Goal: Information Seeking & Learning: Learn about a topic

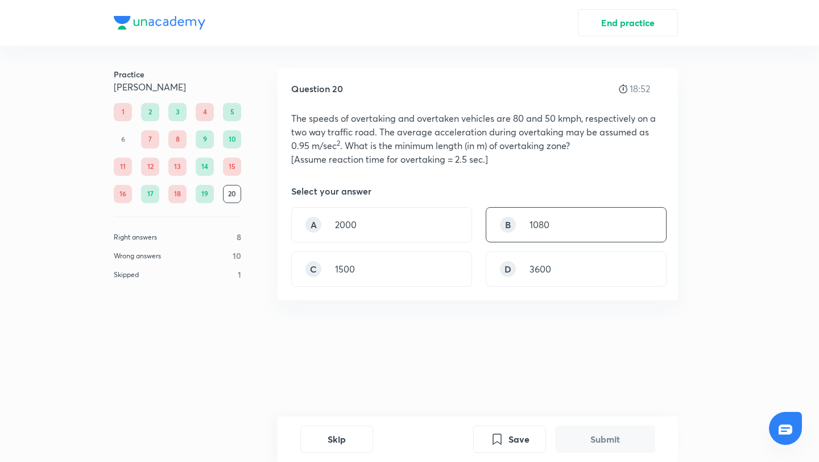
click at [594, 217] on div "B 1080" at bounding box center [576, 224] width 181 height 35
click at [598, 440] on button "Submit" at bounding box center [605, 437] width 100 height 27
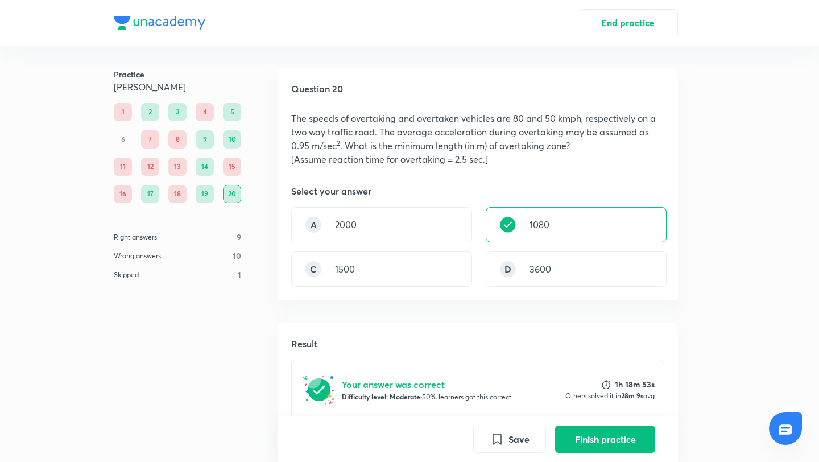
click at [758, 160] on div "End practice Practice [PERSON_NAME] 1 2 3 4 5 6 7 8 9 10 11 12 13 14 15 16 17 1…" at bounding box center [409, 231] width 819 height 462
click at [589, 433] on button "Finish practice" at bounding box center [605, 437] width 100 height 27
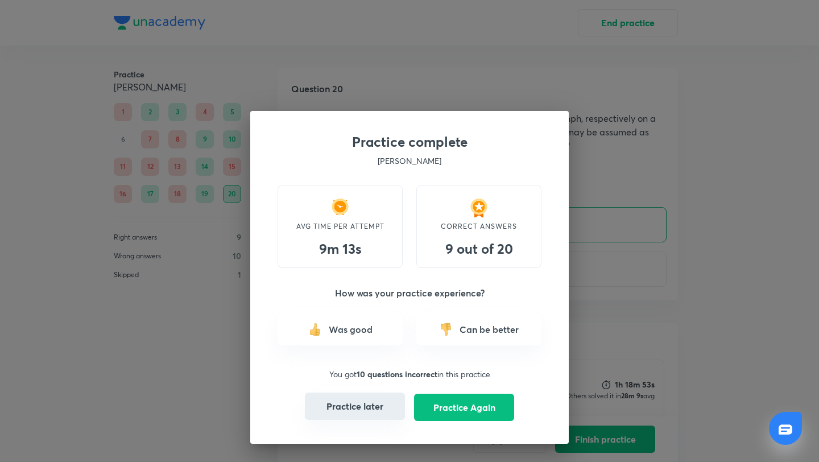
click at [379, 409] on button "Practice later" at bounding box center [355, 405] width 100 height 27
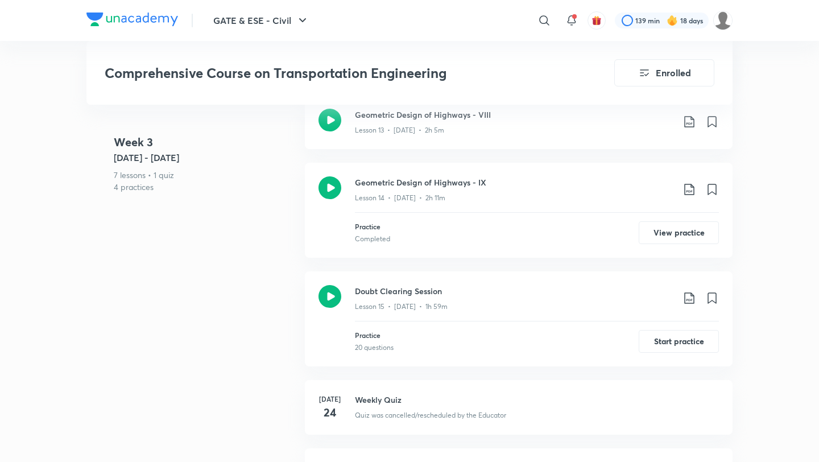
scroll to position [1661, 0]
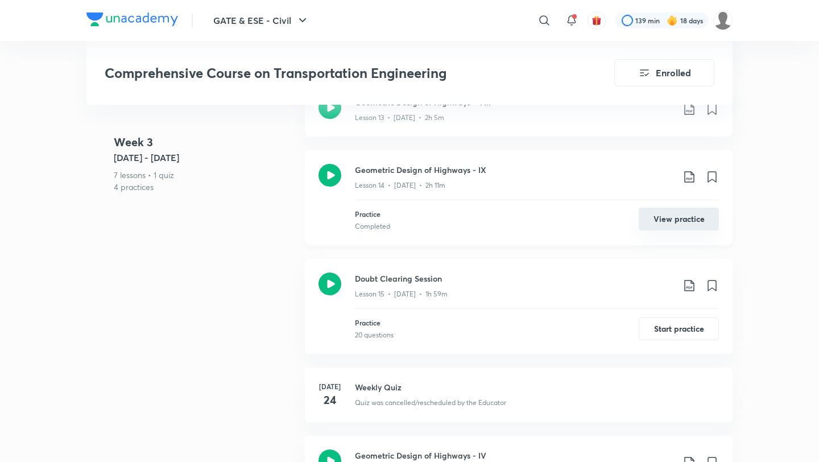
click at [676, 209] on button "View practice" at bounding box center [679, 219] width 80 height 23
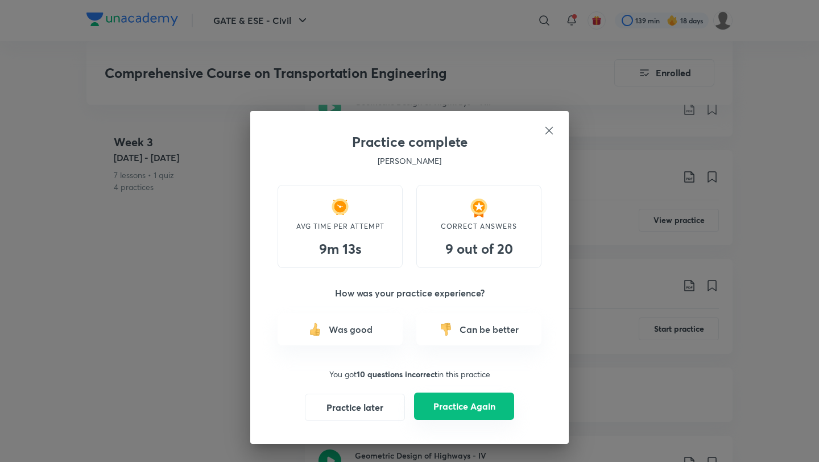
click at [439, 404] on button "Practice Again" at bounding box center [464, 405] width 100 height 27
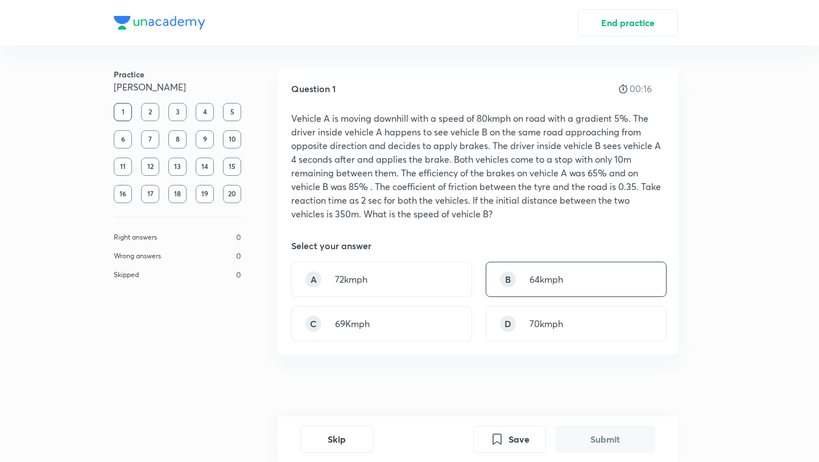
click at [563, 287] on div "B 64kmph" at bounding box center [576, 279] width 181 height 35
click at [603, 432] on button "Submit" at bounding box center [605, 437] width 100 height 27
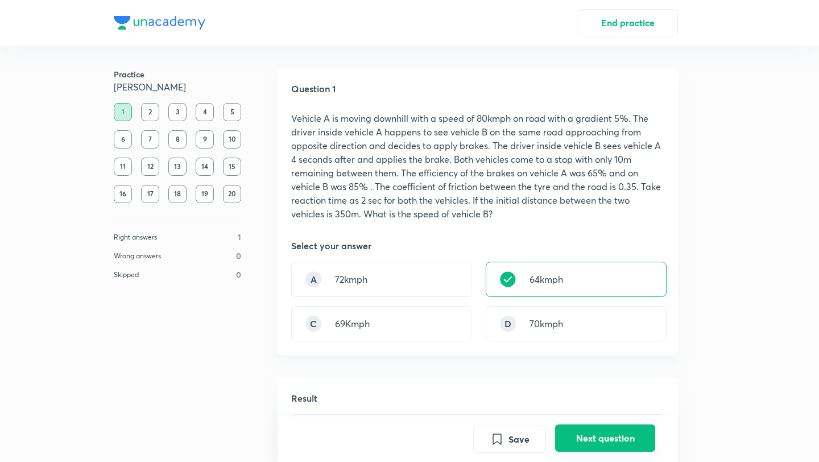
scroll to position [378, 0]
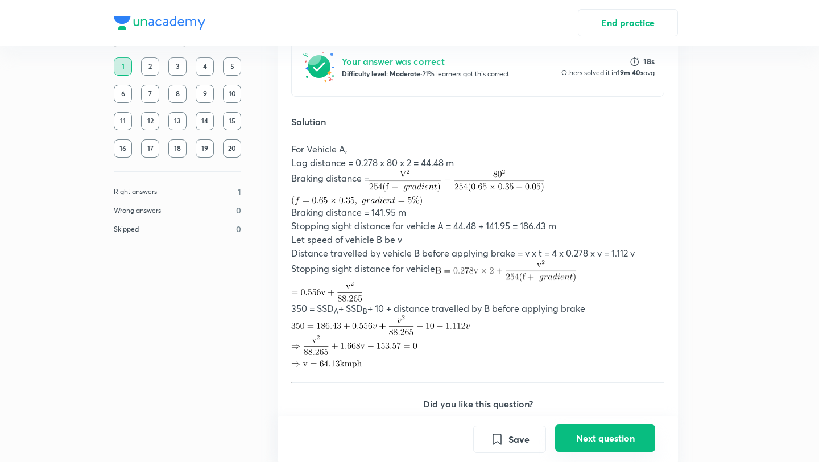
click at [603, 432] on button "Next question" at bounding box center [605, 437] width 100 height 27
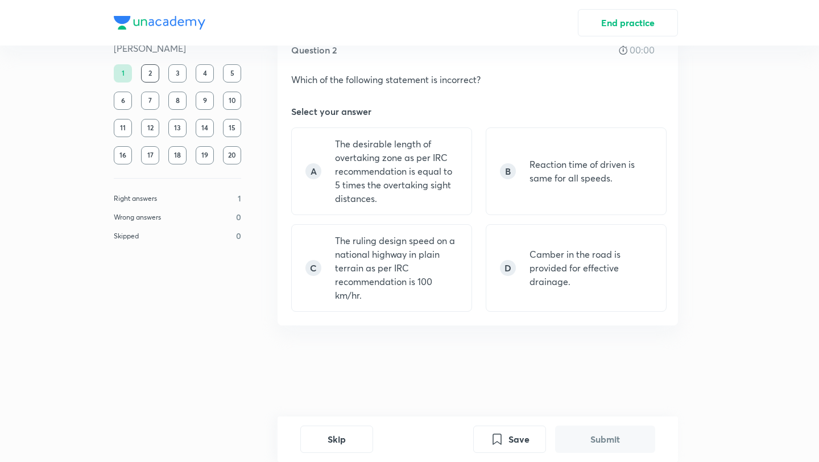
scroll to position [0, 0]
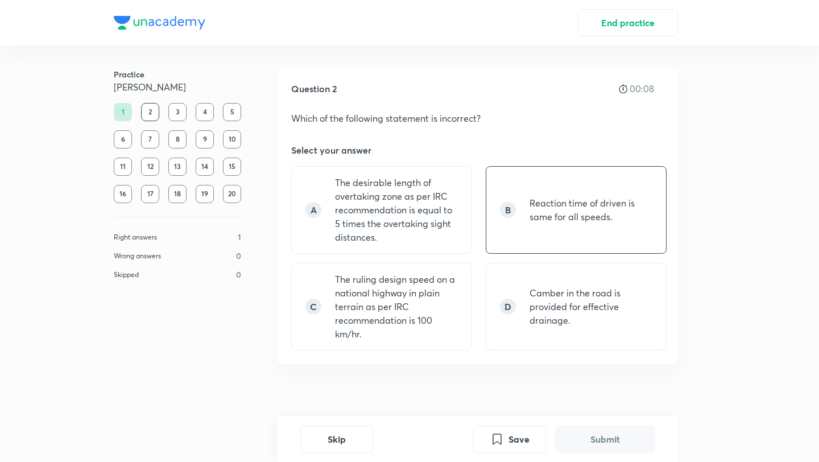
click at [615, 212] on p "Reaction time of driven is same for all speeds." at bounding box center [591, 209] width 123 height 27
click at [580, 439] on button "Submit" at bounding box center [605, 437] width 100 height 27
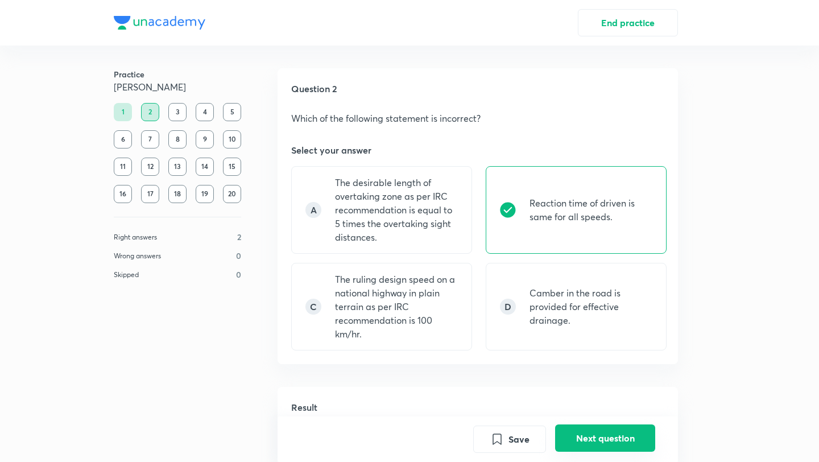
scroll to position [356, 0]
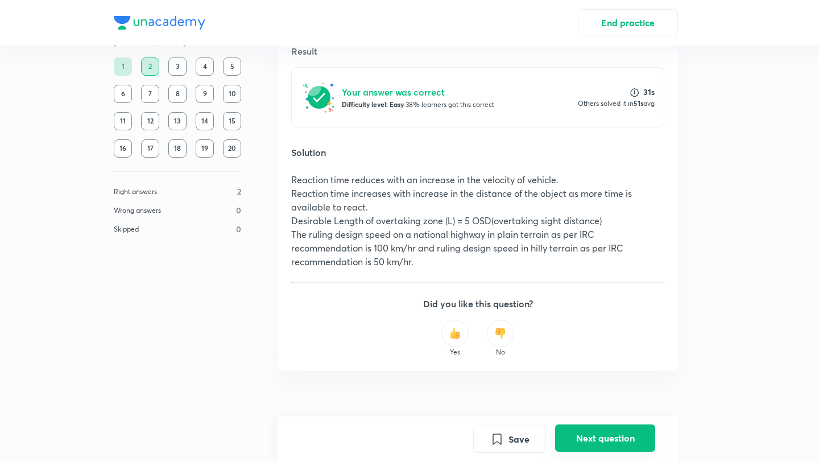
click at [580, 439] on button "Next question" at bounding box center [605, 437] width 100 height 27
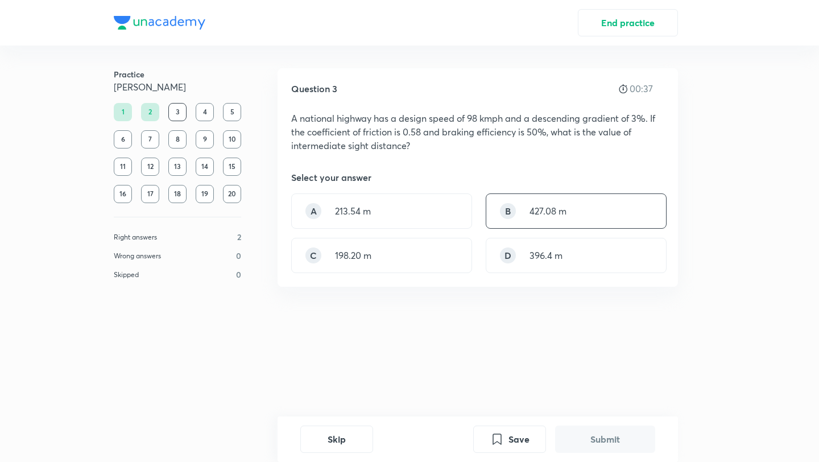
click at [611, 213] on div "B 427.08 m" at bounding box center [576, 210] width 181 height 35
click at [598, 437] on button "Submit" at bounding box center [605, 437] width 100 height 27
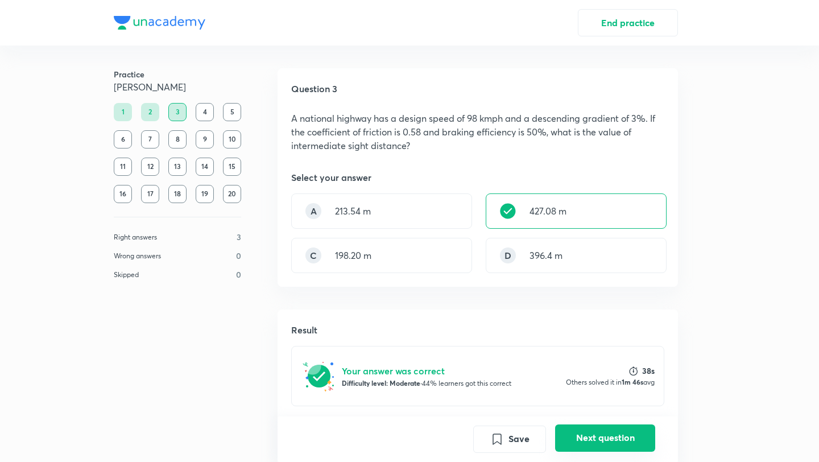
scroll to position [283, 0]
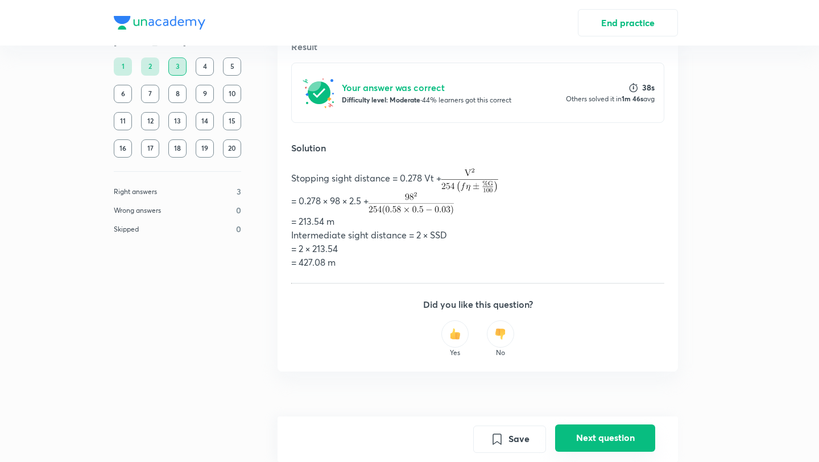
click at [596, 438] on button "Next question" at bounding box center [605, 437] width 100 height 27
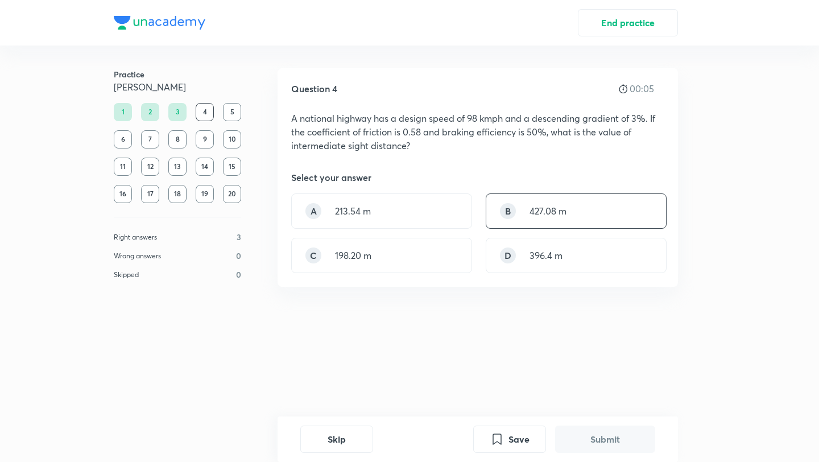
click at [594, 208] on div "B 427.08 m" at bounding box center [576, 210] width 181 height 35
click at [602, 434] on button "Submit" at bounding box center [605, 437] width 100 height 27
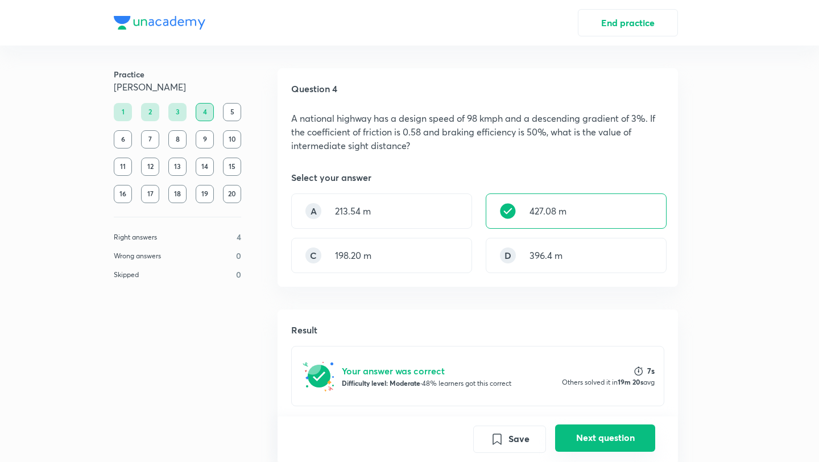
scroll to position [297, 0]
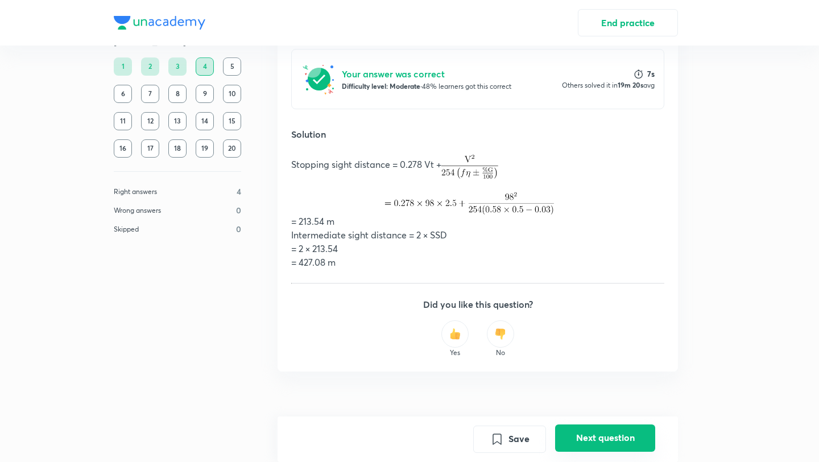
click at [602, 434] on button "Next question" at bounding box center [605, 437] width 100 height 27
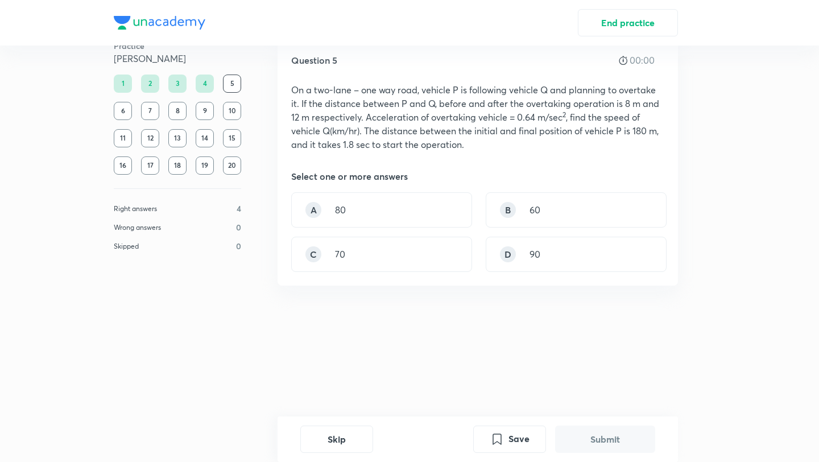
scroll to position [0, 0]
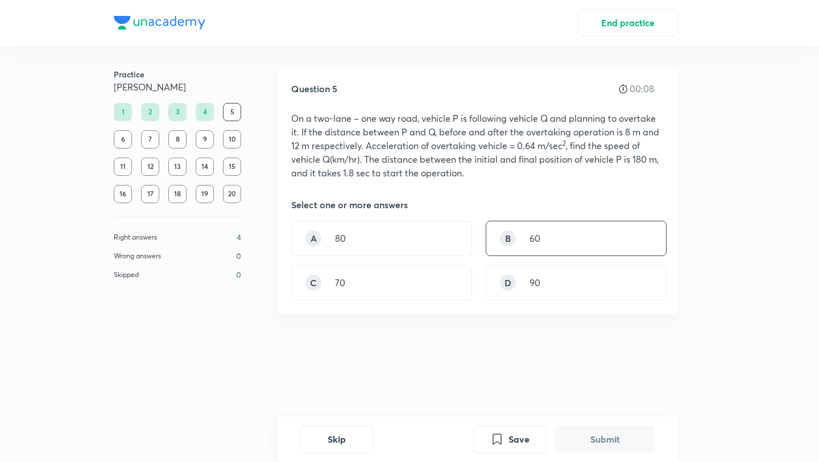
click at [560, 234] on div "B 60" at bounding box center [576, 238] width 181 height 35
click at [603, 439] on button "Submit" at bounding box center [605, 437] width 100 height 27
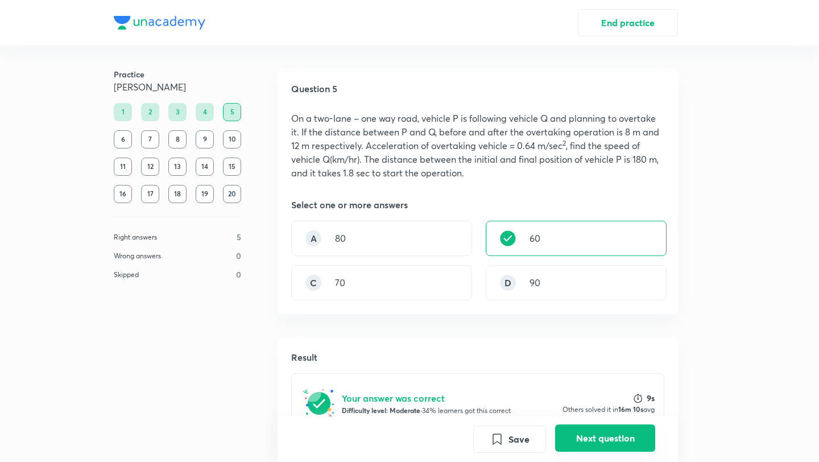
scroll to position [337, 0]
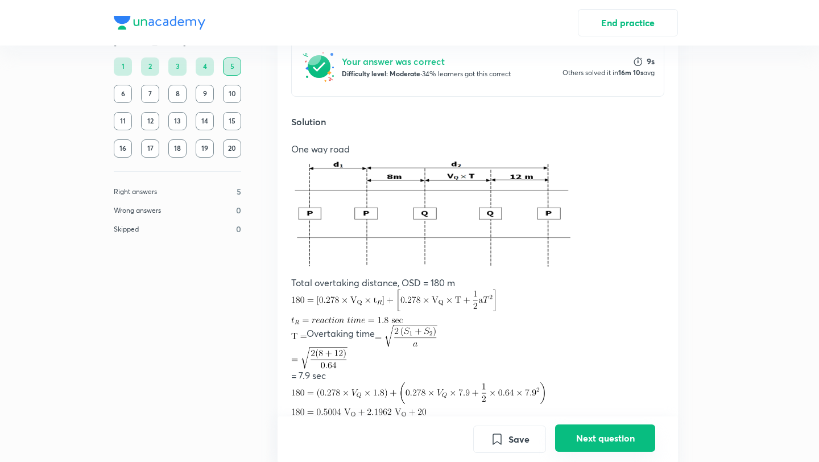
click at [603, 439] on button "Next question" at bounding box center [605, 437] width 100 height 27
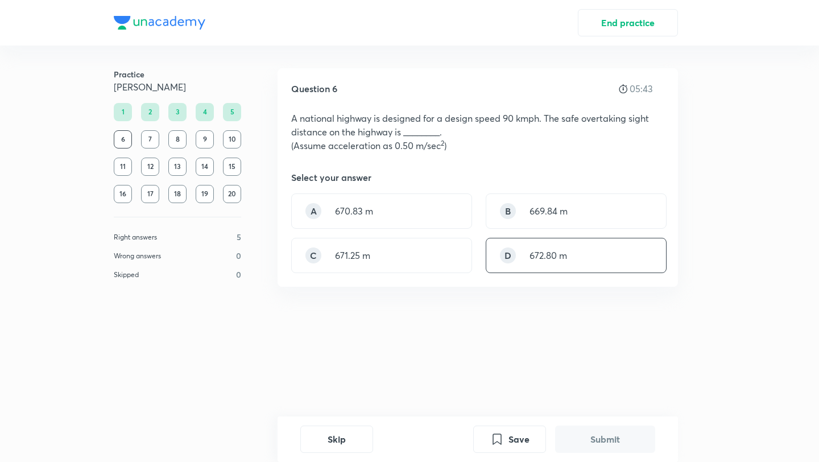
click at [573, 259] on div "D 672.80 m" at bounding box center [576, 255] width 181 height 35
click at [594, 433] on button "Submit" at bounding box center [605, 437] width 100 height 27
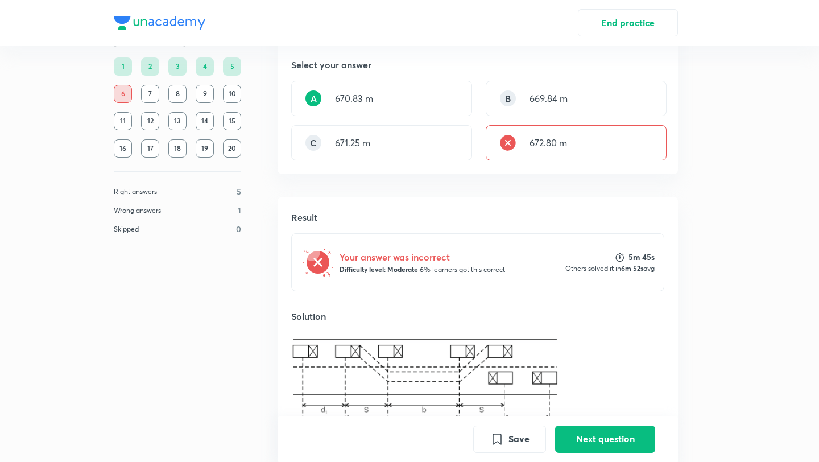
scroll to position [106, 0]
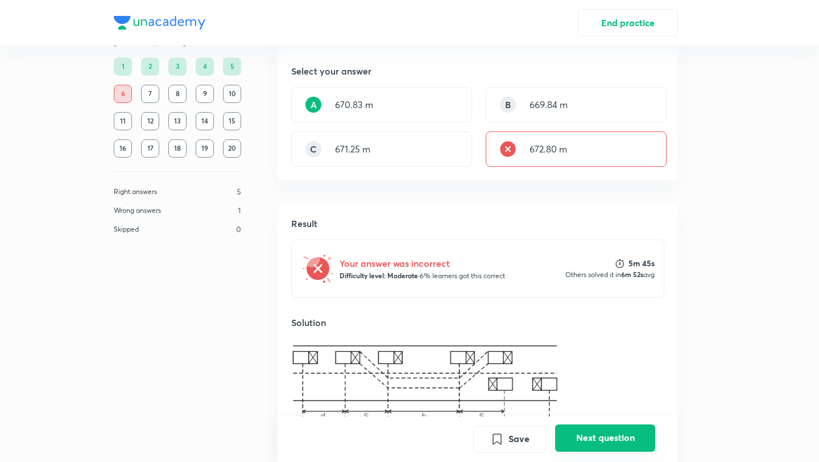
click at [584, 436] on button "Next question" at bounding box center [605, 437] width 100 height 27
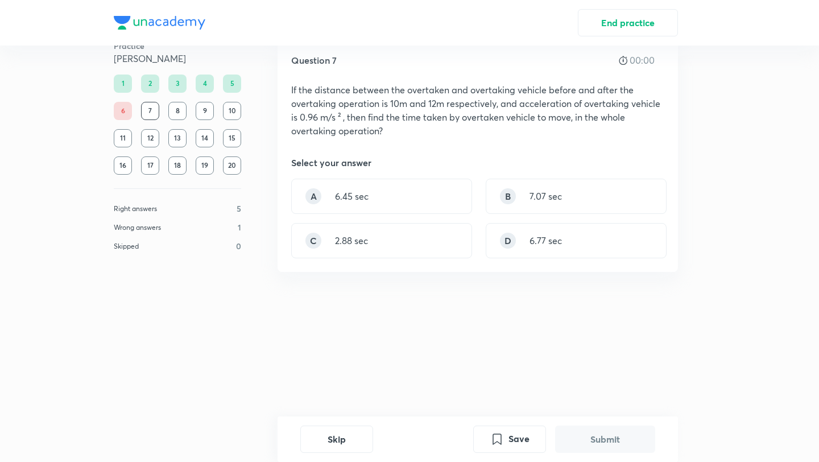
scroll to position [0, 0]
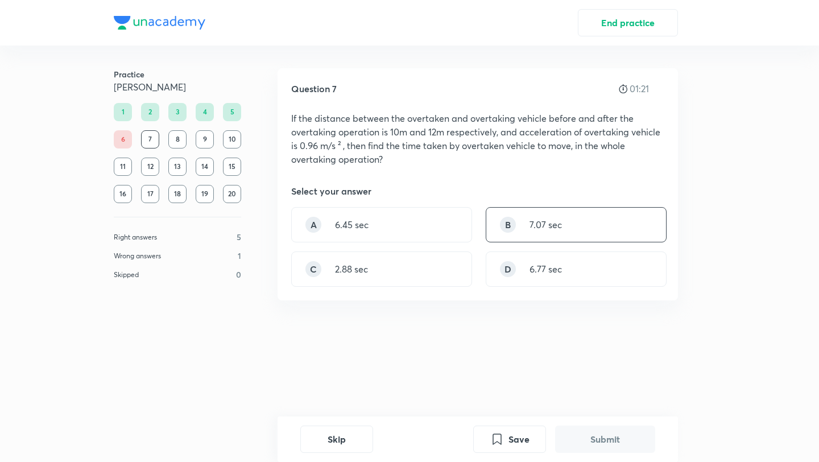
click at [551, 238] on div "B 7.07 sec" at bounding box center [576, 224] width 181 height 35
click at [572, 432] on button "Submit" at bounding box center [605, 437] width 100 height 27
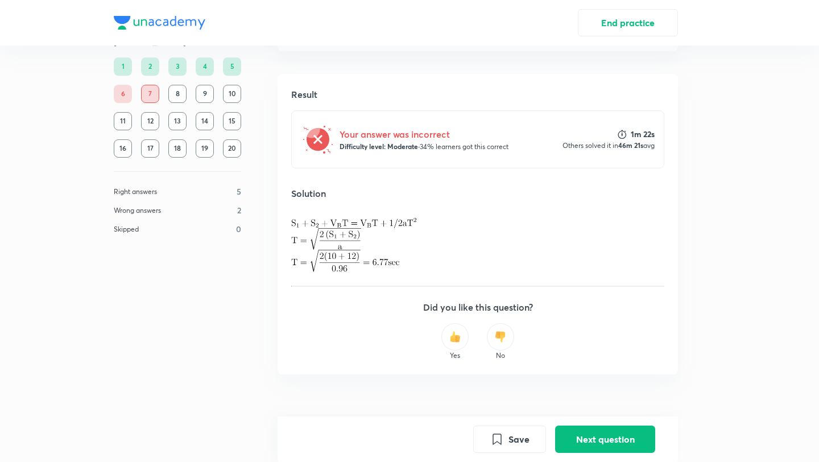
scroll to position [252, 0]
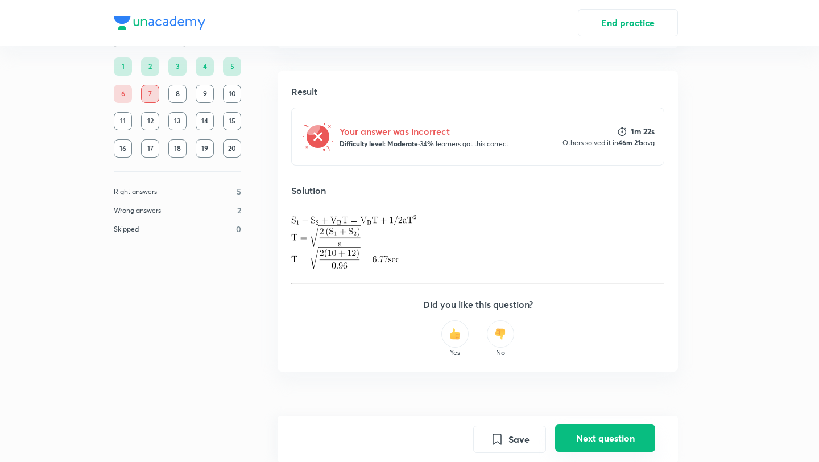
click at [615, 443] on button "Next question" at bounding box center [605, 437] width 100 height 27
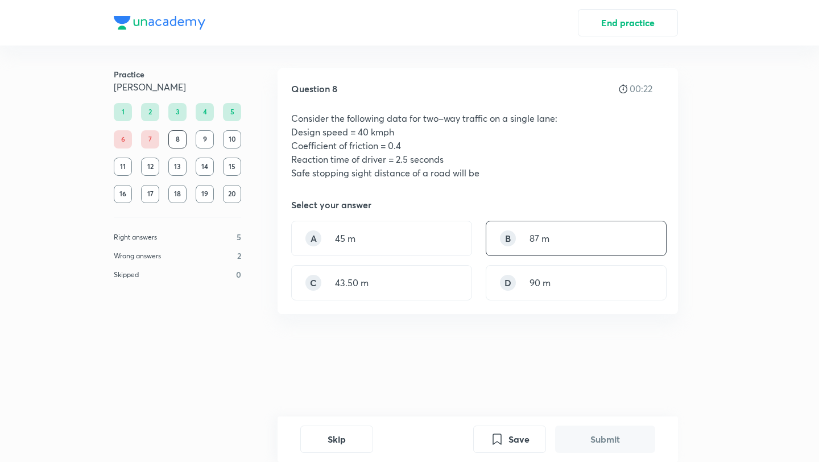
click at [563, 235] on div "B 87 m" at bounding box center [576, 238] width 181 height 35
click at [604, 446] on button "Submit" at bounding box center [605, 437] width 100 height 27
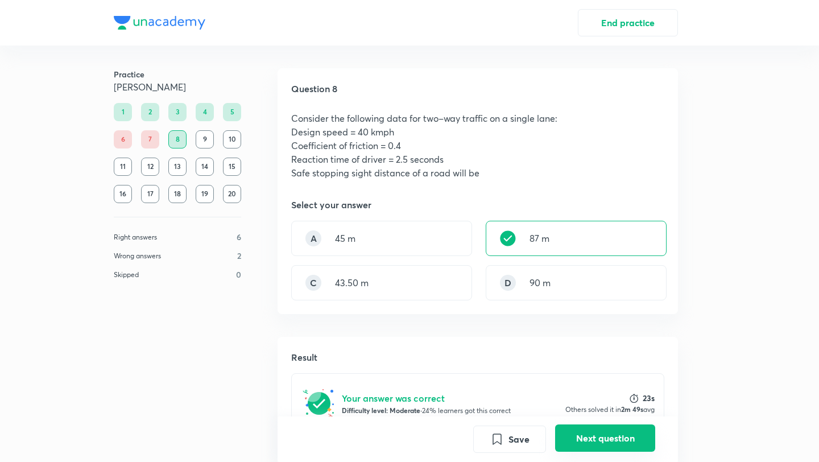
scroll to position [337, 0]
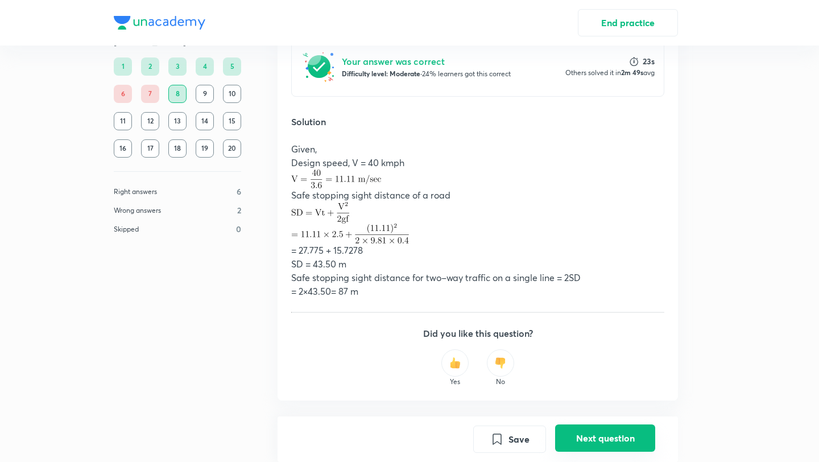
click at [604, 446] on button "Next question" at bounding box center [605, 437] width 100 height 27
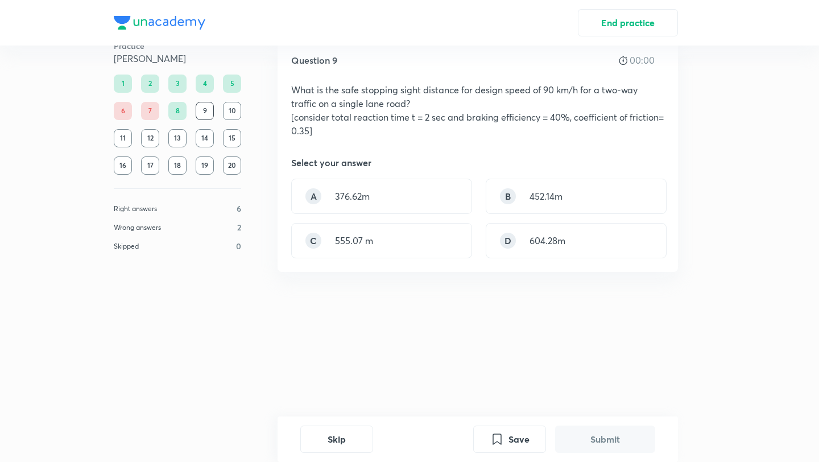
scroll to position [0, 0]
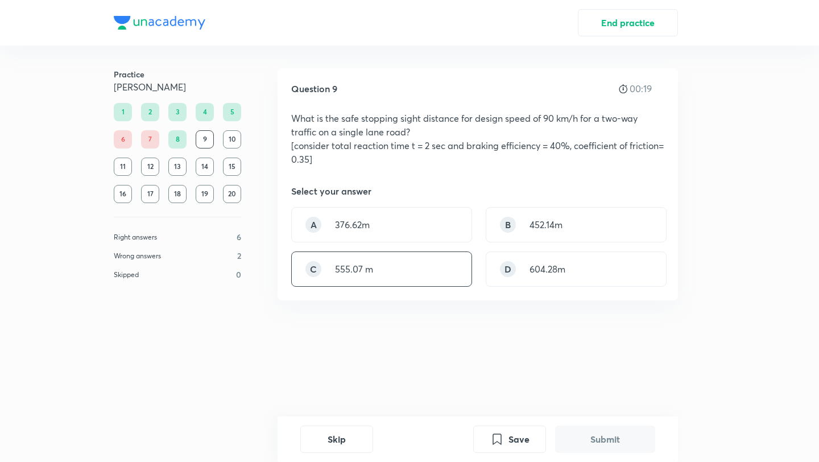
click at [375, 278] on div "C 555.07 m" at bounding box center [381, 268] width 181 height 35
click at [594, 441] on button "Submit" at bounding box center [605, 437] width 100 height 27
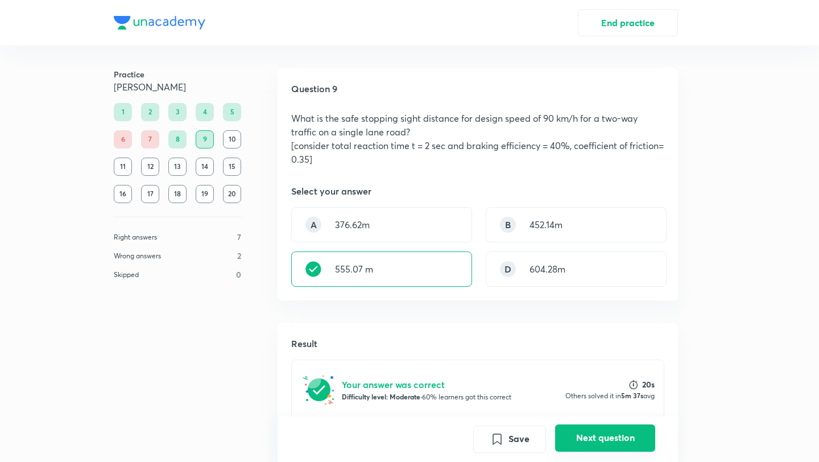
scroll to position [323, 0]
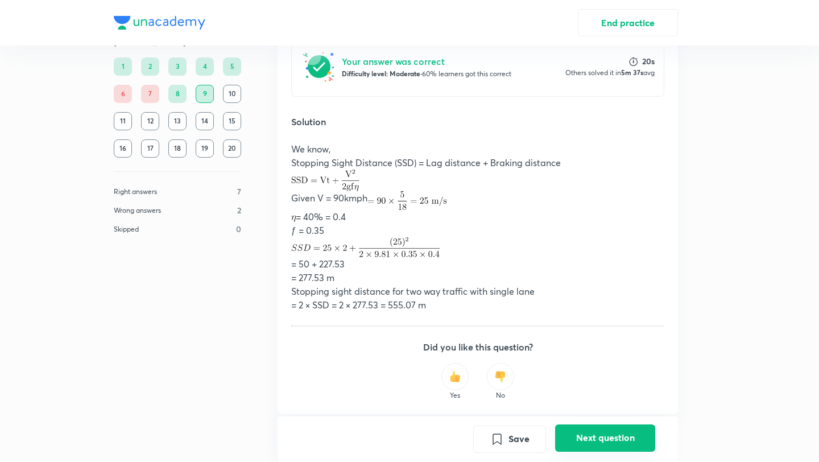
click at [594, 441] on button "Next question" at bounding box center [605, 437] width 100 height 27
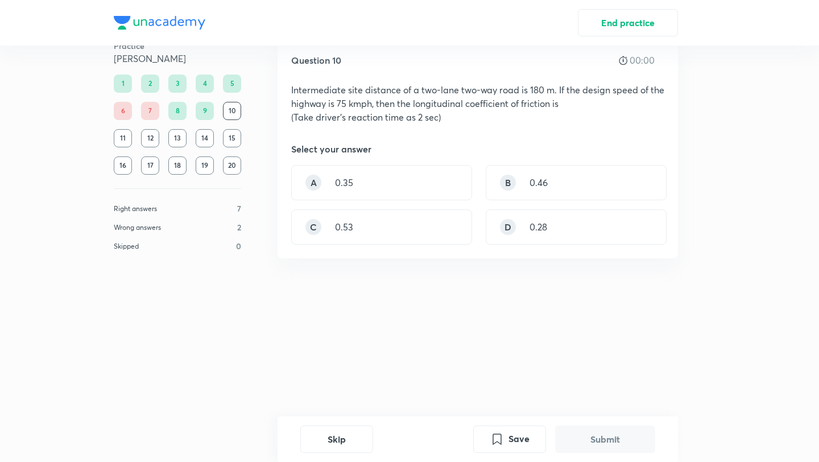
scroll to position [0, 0]
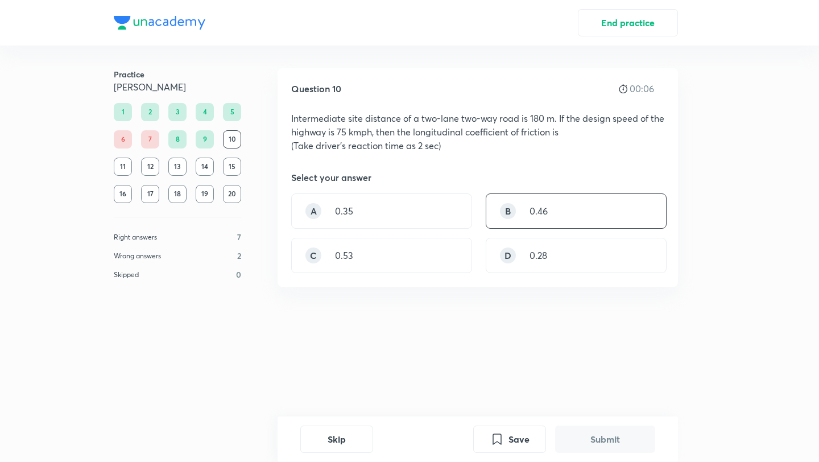
click at [584, 212] on div "B 0.46" at bounding box center [576, 210] width 181 height 35
click at [617, 433] on button "Submit" at bounding box center [605, 437] width 100 height 27
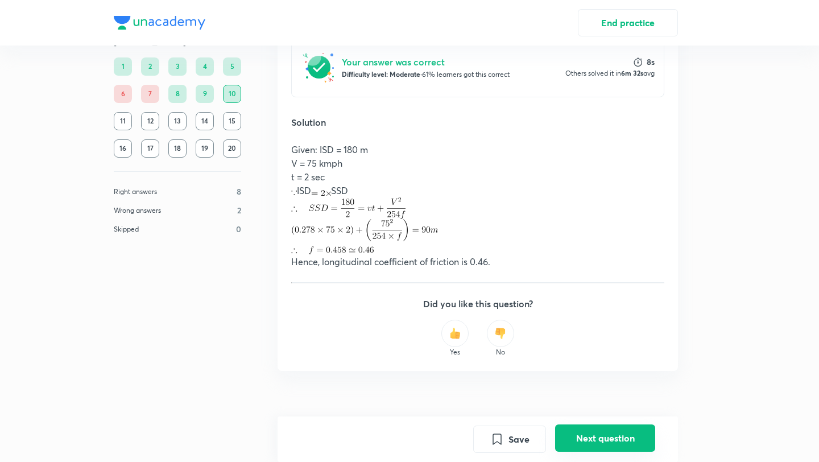
click at [617, 433] on button "Next question" at bounding box center [605, 437] width 100 height 27
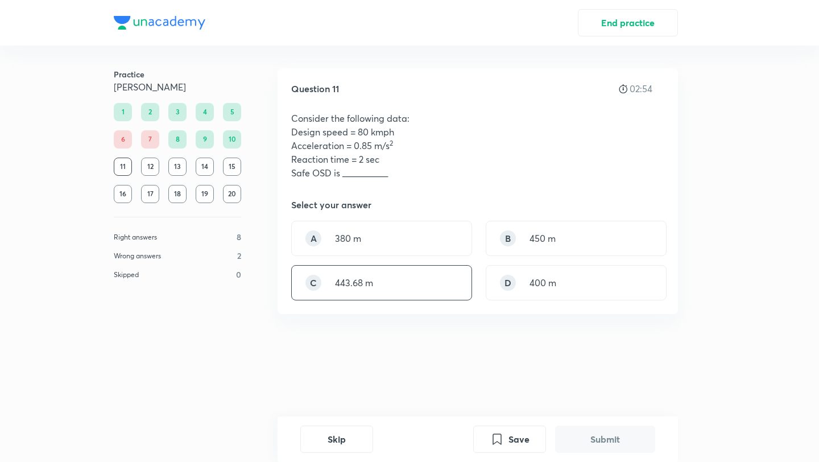
click at [441, 286] on div "C 443.68 m" at bounding box center [381, 282] width 181 height 35
click at [611, 435] on button "Submit" at bounding box center [605, 437] width 100 height 27
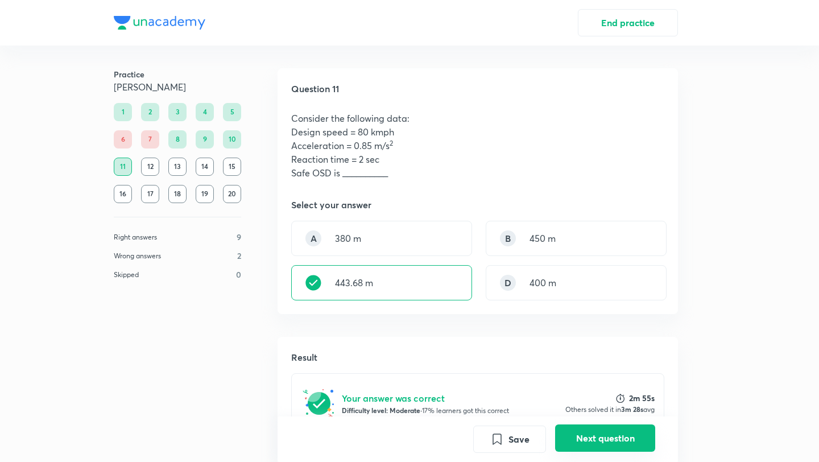
click at [597, 434] on button "Next question" at bounding box center [605, 437] width 100 height 27
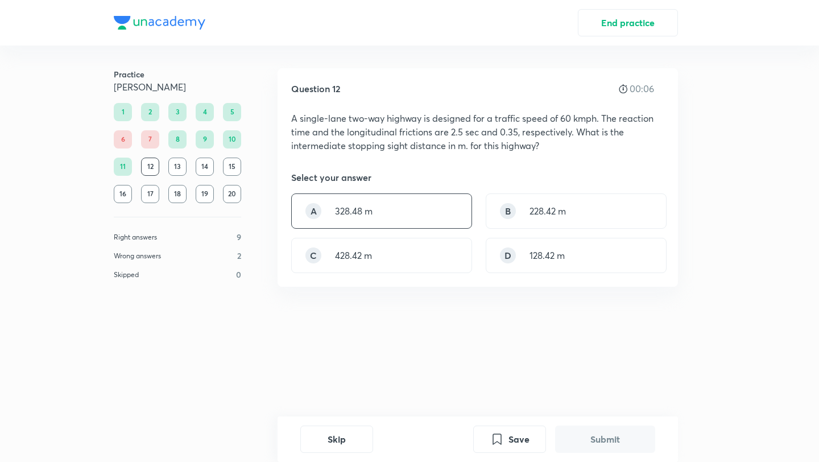
click at [418, 214] on div "A 328.48 m" at bounding box center [381, 210] width 181 height 35
click at [593, 438] on button "Submit" at bounding box center [605, 437] width 100 height 27
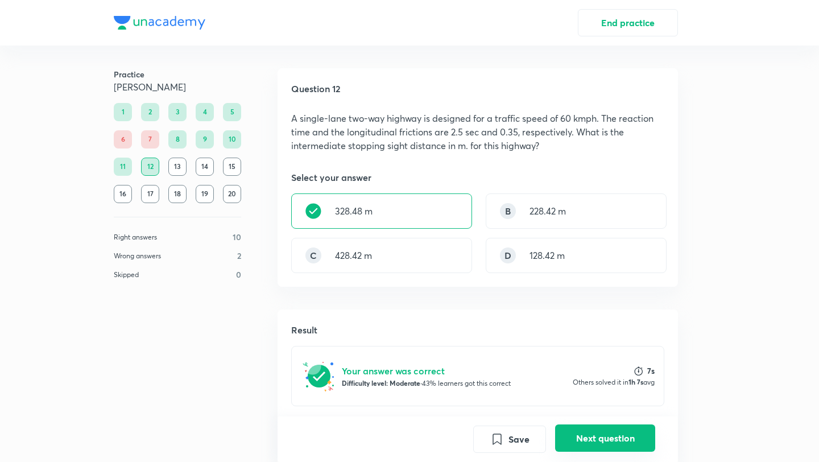
scroll to position [309, 0]
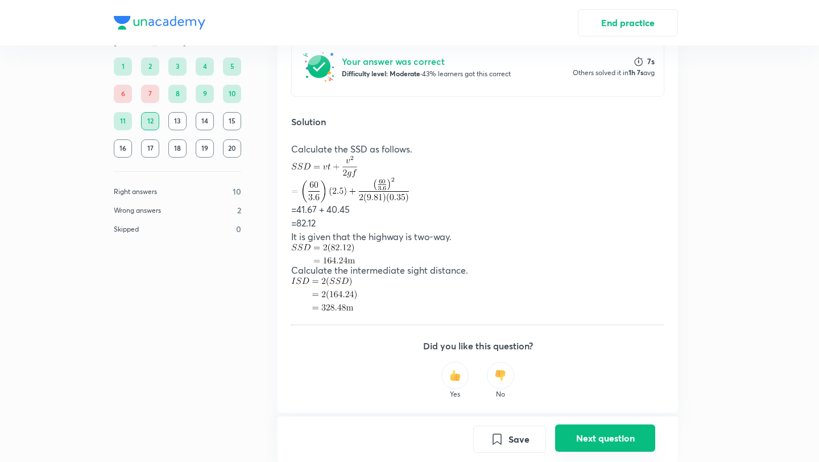
click at [593, 438] on button "Next question" at bounding box center [605, 437] width 100 height 27
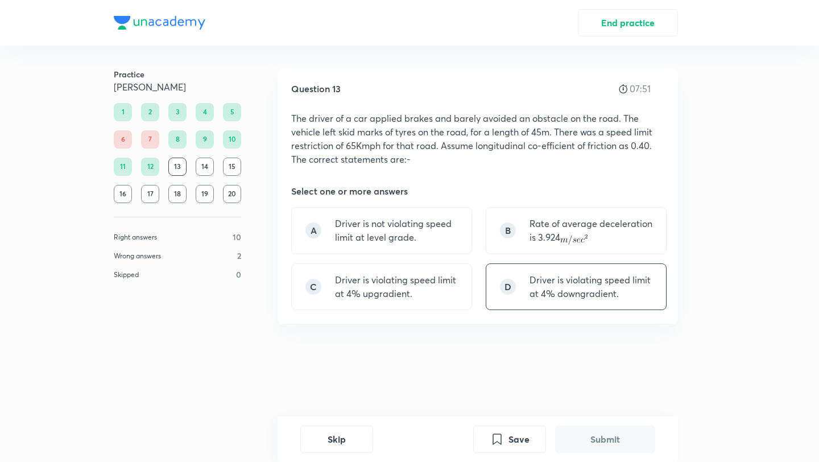
click at [547, 288] on p "Driver is violating speed limit at 4% downgradient." at bounding box center [591, 286] width 123 height 27
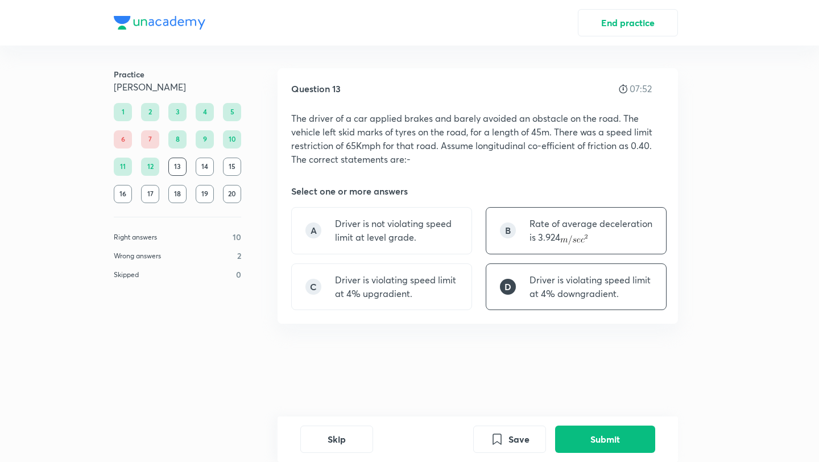
click at [521, 233] on div "B Rate of average deceleration is 3.924" at bounding box center [576, 230] width 181 height 47
click at [601, 437] on button "Submit" at bounding box center [605, 437] width 100 height 27
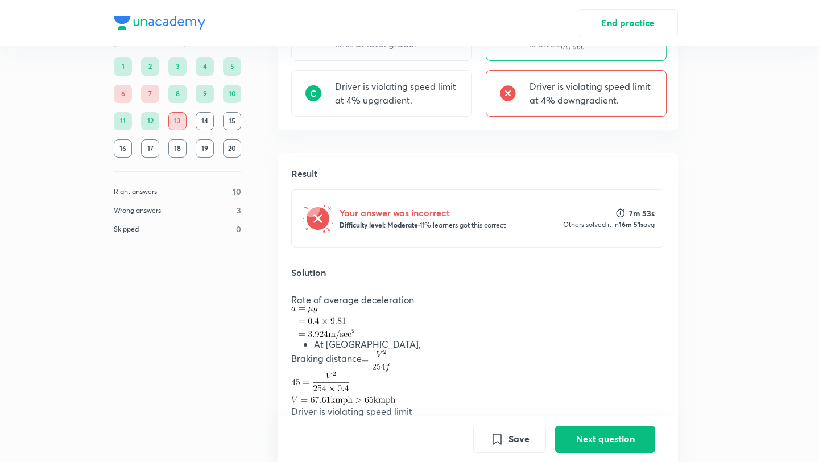
scroll to position [506, 0]
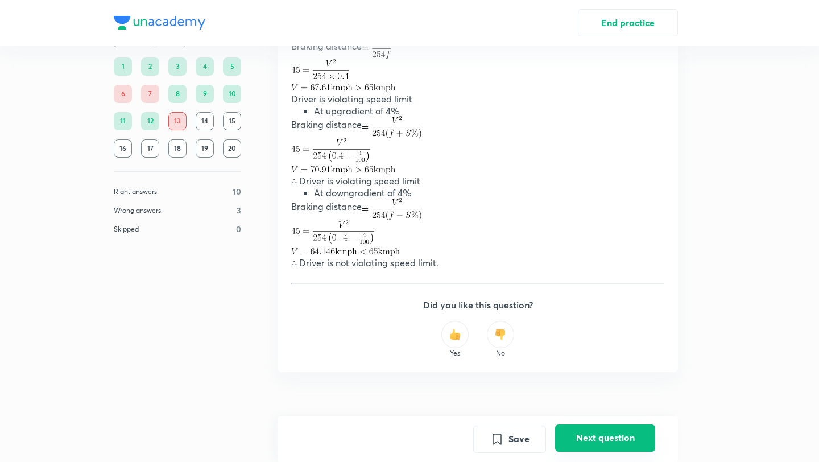
click at [609, 444] on button "Next question" at bounding box center [605, 437] width 100 height 27
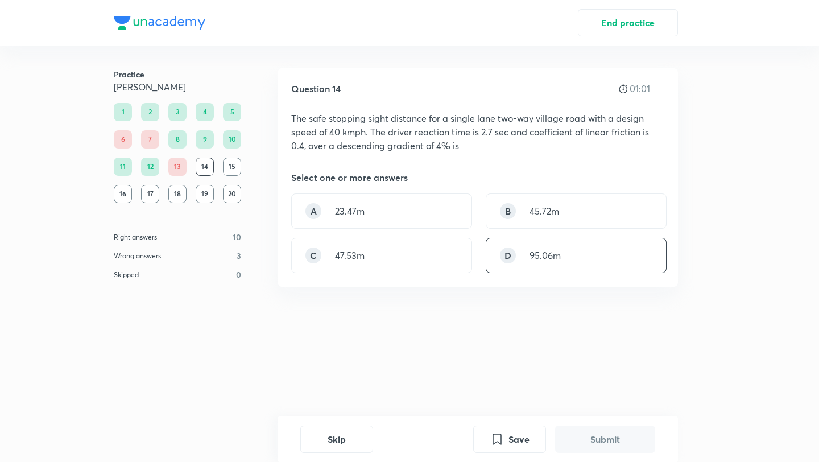
click at [589, 258] on div "D 95.06m" at bounding box center [576, 255] width 181 height 35
click at [611, 433] on button "Submit" at bounding box center [605, 437] width 100 height 27
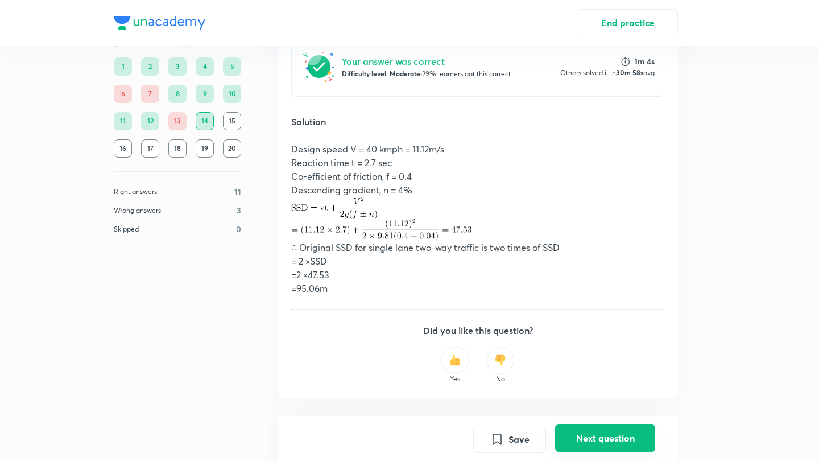
click at [611, 433] on button "Next question" at bounding box center [605, 437] width 100 height 27
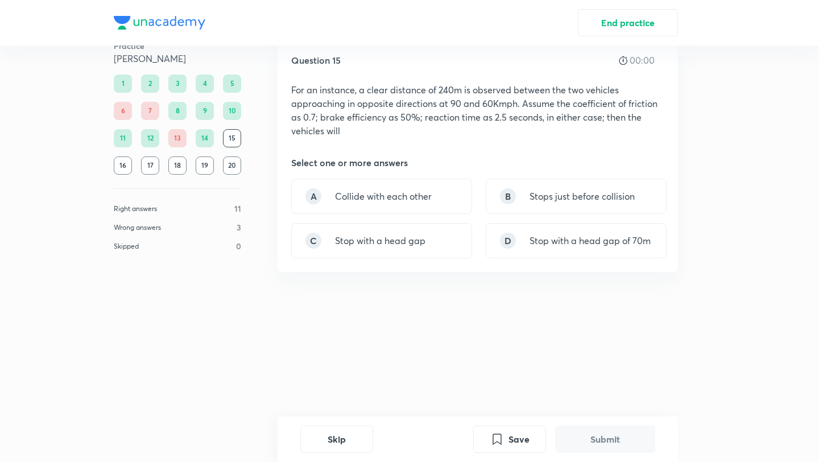
scroll to position [0, 0]
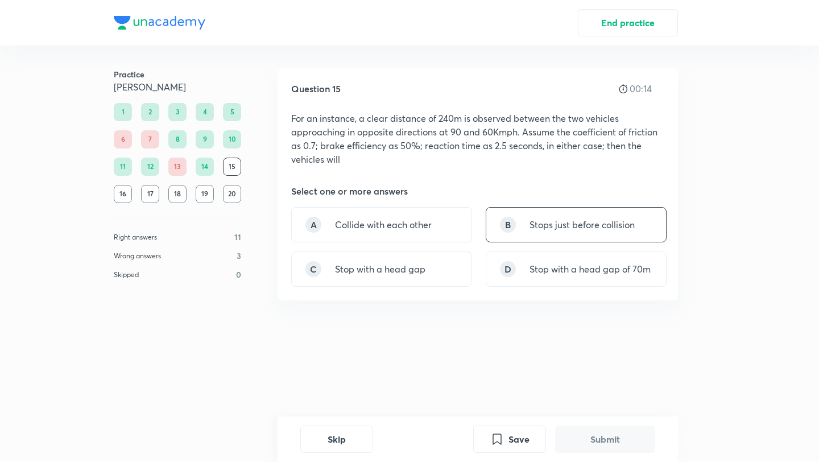
click at [592, 223] on p "Stops just before collision" at bounding box center [582, 225] width 105 height 14
click at [596, 429] on button "Submit" at bounding box center [605, 437] width 100 height 27
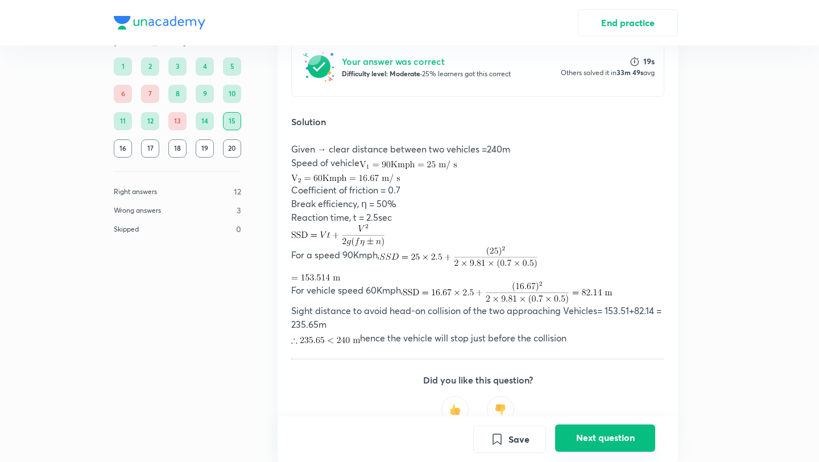
click at [596, 429] on button "Next question" at bounding box center [605, 437] width 100 height 27
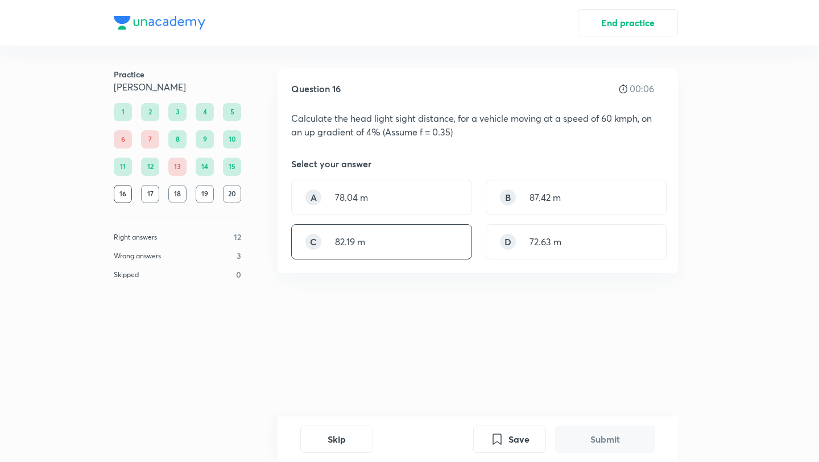
click at [404, 249] on div "C 82.19 m" at bounding box center [381, 241] width 181 height 35
click at [609, 445] on button "Submit" at bounding box center [605, 437] width 100 height 27
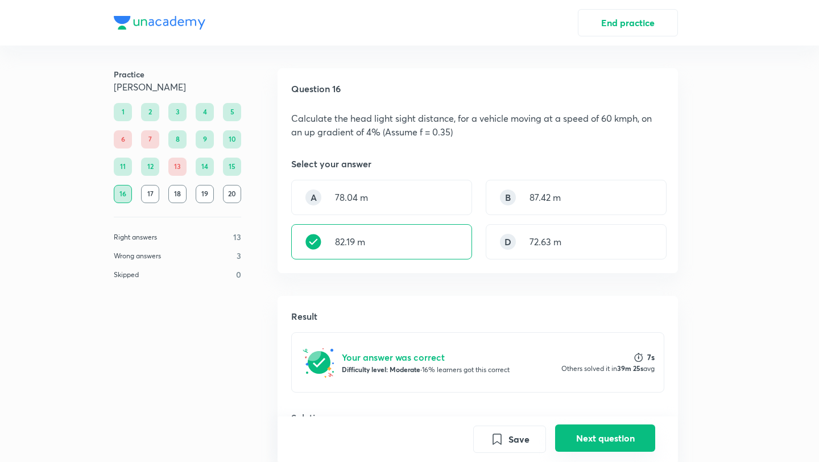
scroll to position [250, 0]
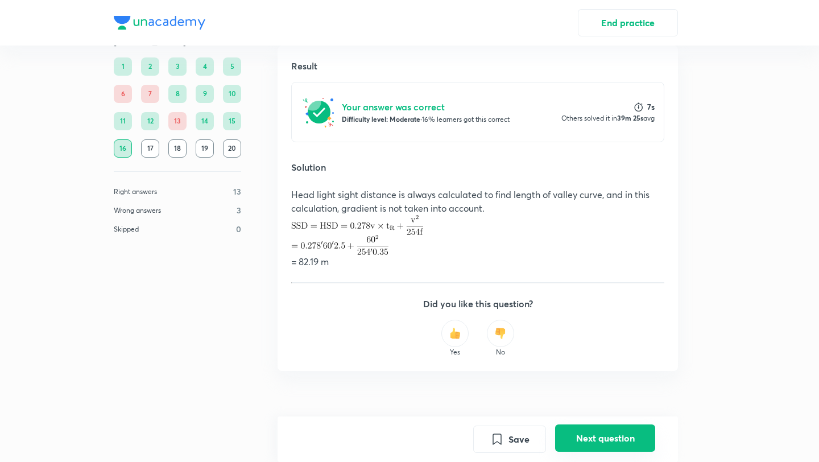
click at [622, 441] on button "Next question" at bounding box center [605, 437] width 100 height 27
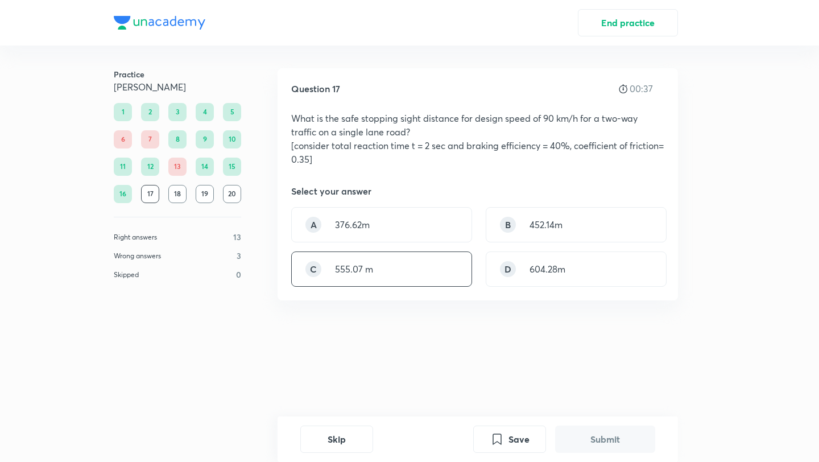
click at [399, 270] on div "C 555.07 m" at bounding box center [381, 268] width 181 height 35
click at [573, 435] on button "Submit" at bounding box center [605, 437] width 100 height 27
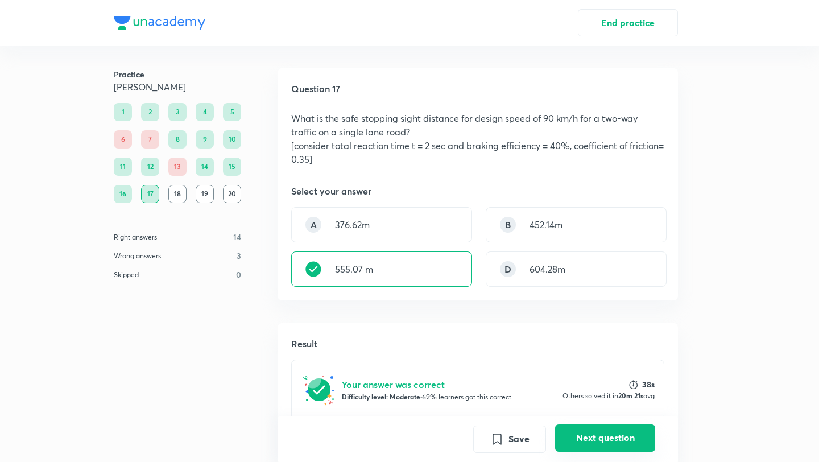
scroll to position [323, 0]
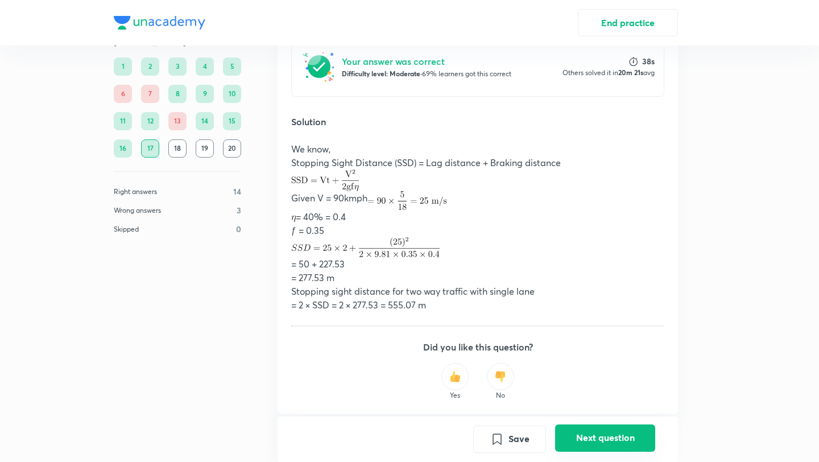
click at [573, 435] on button "Next question" at bounding box center [605, 437] width 100 height 27
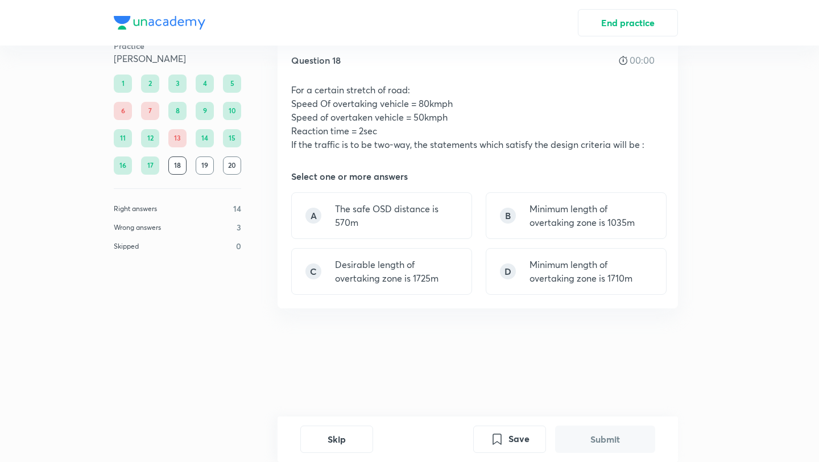
scroll to position [0, 0]
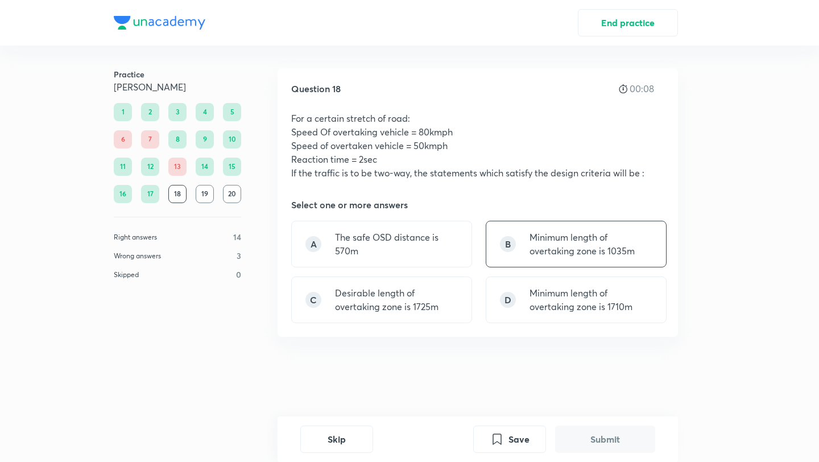
click at [625, 238] on p "Minimum length of overtaking zone is 1035m" at bounding box center [591, 243] width 123 height 27
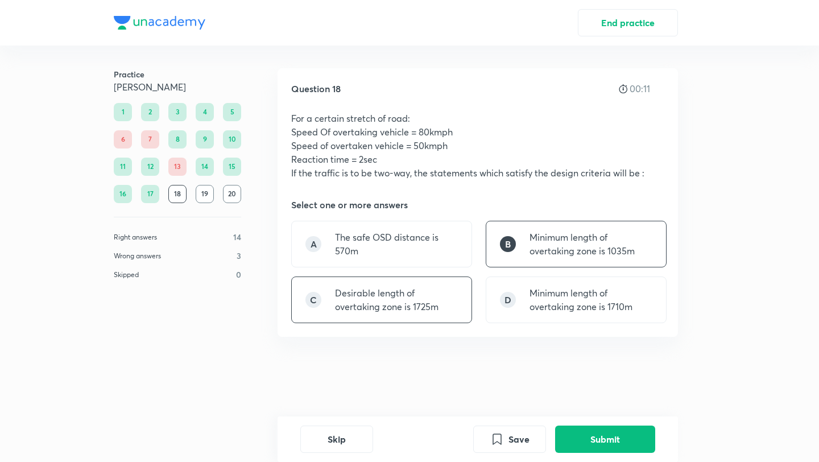
click at [377, 314] on div "C Desirable length of overtaking zone is 1725m" at bounding box center [381, 299] width 181 height 47
click at [592, 437] on button "Submit" at bounding box center [605, 437] width 100 height 27
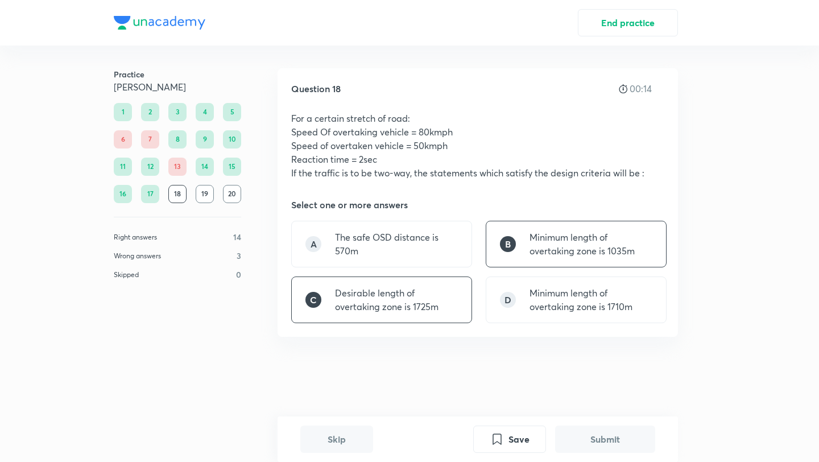
scroll to position [359, 0]
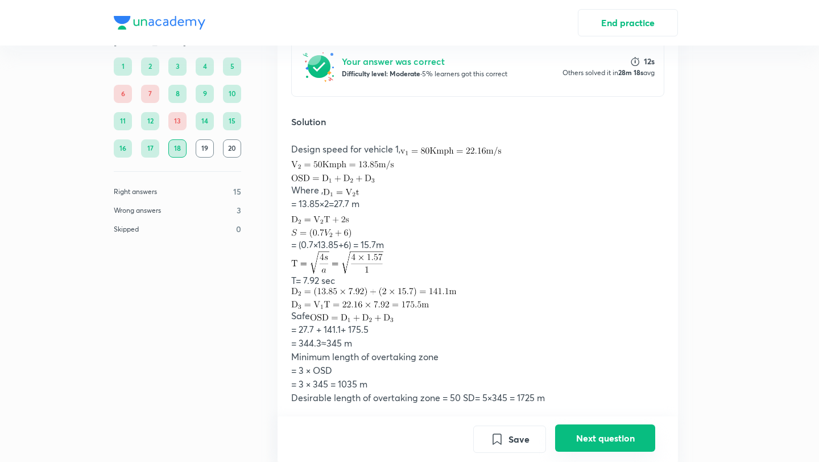
click at [592, 437] on button "Next question" at bounding box center [605, 437] width 100 height 27
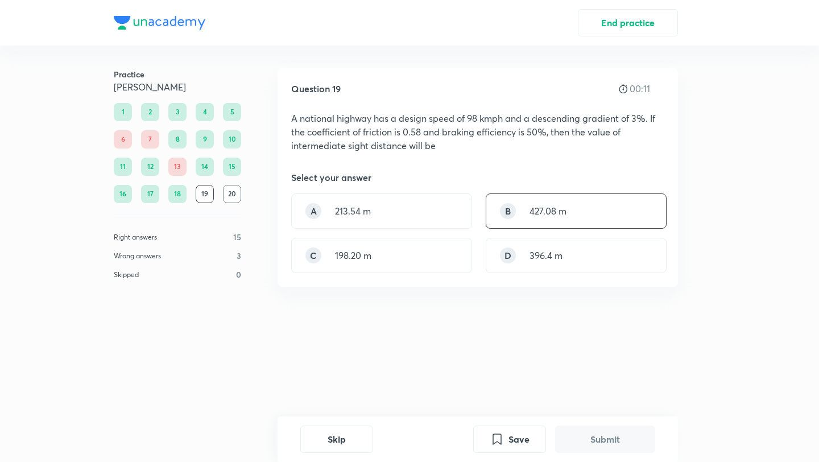
click at [554, 211] on p "427.08 m" at bounding box center [548, 211] width 37 height 14
click at [604, 435] on button "Submit" at bounding box center [605, 437] width 100 height 27
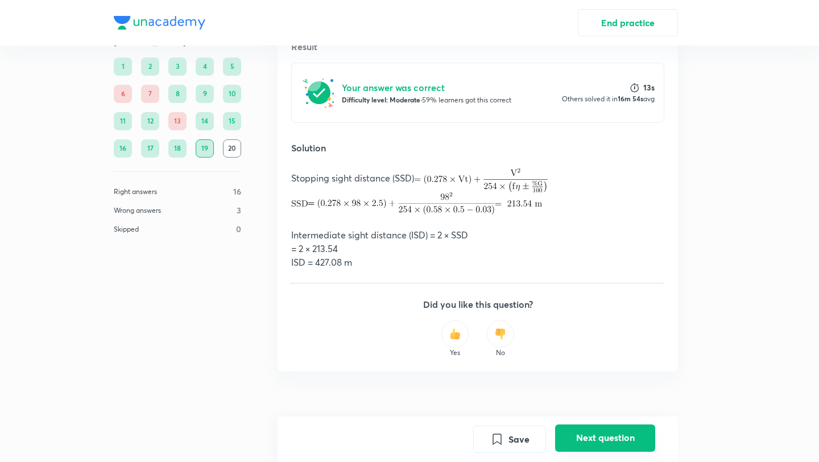
click at [604, 435] on button "Next question" at bounding box center [605, 437] width 100 height 27
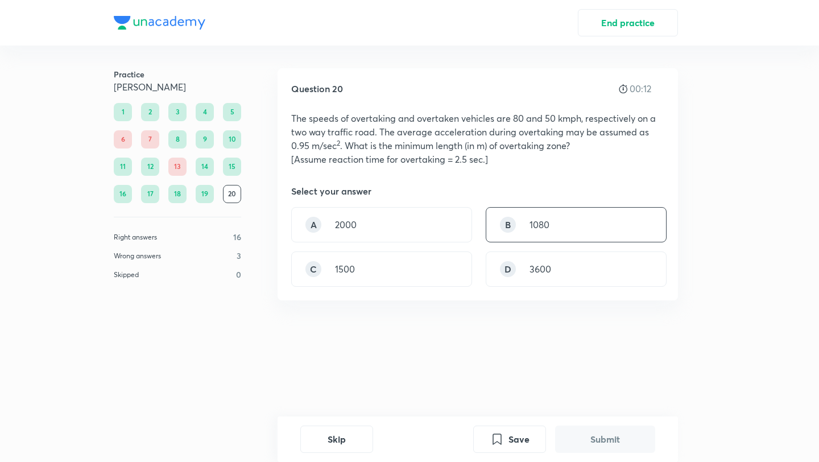
click at [581, 224] on div "B 1080" at bounding box center [576, 224] width 181 height 35
click at [605, 440] on button "Submit" at bounding box center [605, 437] width 100 height 27
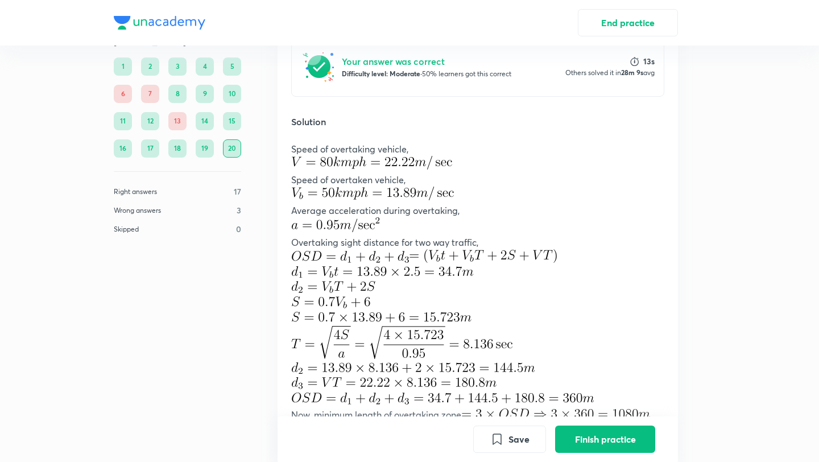
click at [605, 440] on button "Finish practice" at bounding box center [605, 438] width 100 height 27
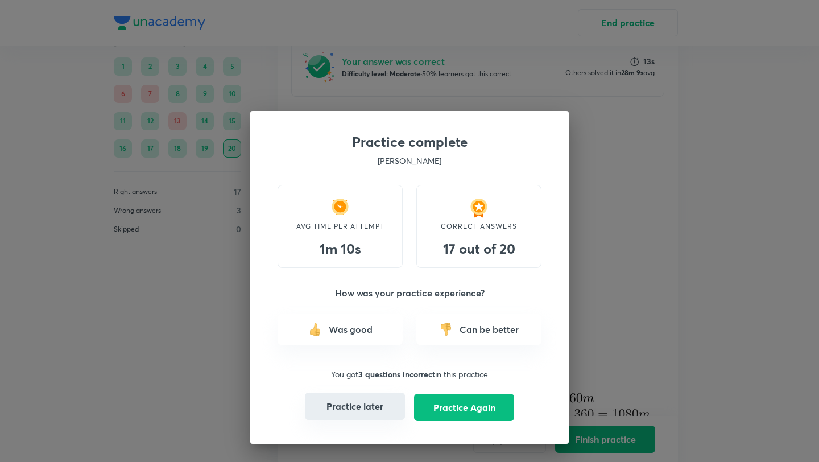
click at [334, 406] on button "Practice later" at bounding box center [355, 405] width 100 height 27
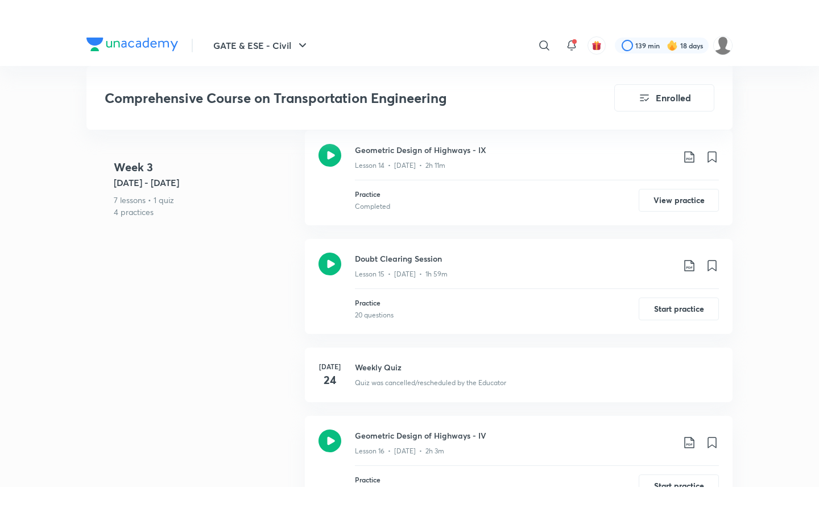
scroll to position [1700, 0]
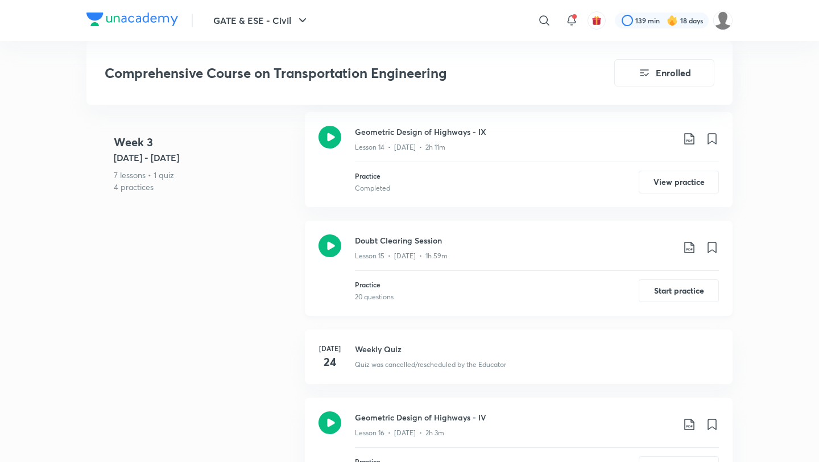
click at [425, 246] on div "Lesson 15 • [DATE] • 1h 59m" at bounding box center [514, 253] width 319 height 15
